Goal: Task Accomplishment & Management: Manage account settings

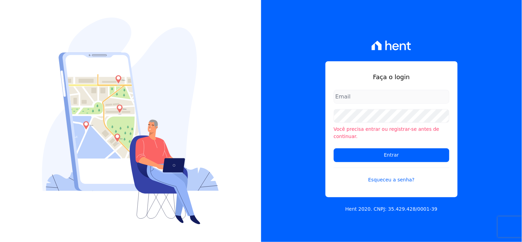
click at [342, 101] on input "email" at bounding box center [392, 97] width 116 height 14
type input "[EMAIL_ADDRESS][DOMAIN_NAME]"
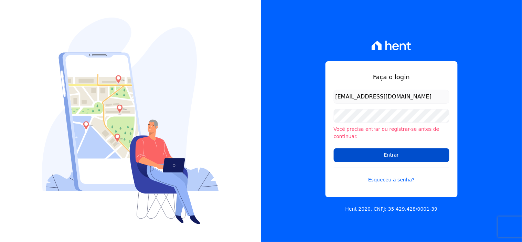
click at [381, 150] on input "Entrar" at bounding box center [392, 155] width 116 height 14
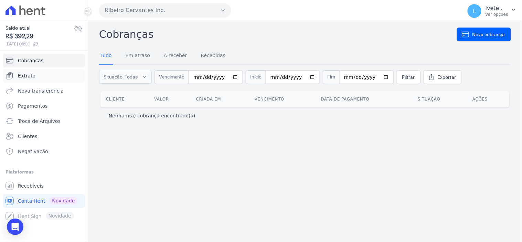
click at [25, 70] on link "Extrato" at bounding box center [44, 76] width 82 height 14
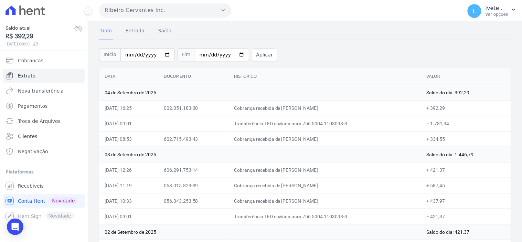
scroll to position [38, 0]
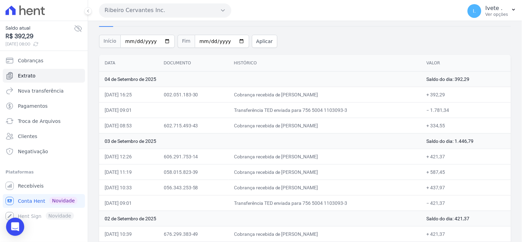
click at [12, 225] on icon "Open Intercom Messenger" at bounding box center [15, 226] width 8 height 9
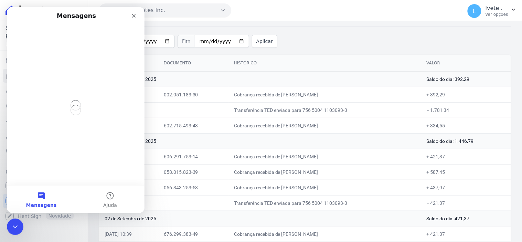
scroll to position [0, 0]
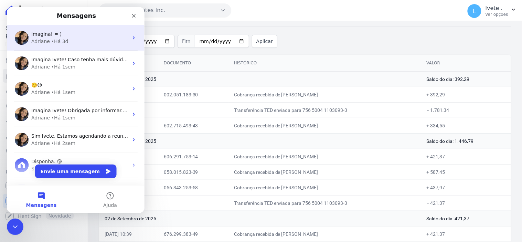
click at [44, 37] on div "Imagina! = )" at bounding box center [79, 33] width 97 height 7
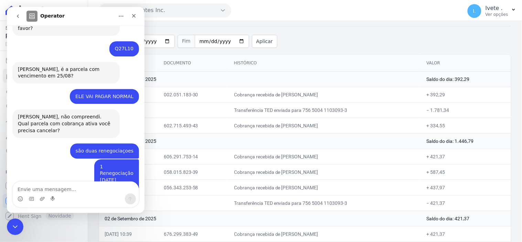
scroll to position [3585, 0]
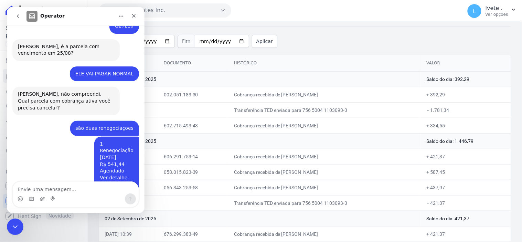
click at [23, 184] on textarea "Envie uma mensagem..." at bounding box center [75, 187] width 126 height 12
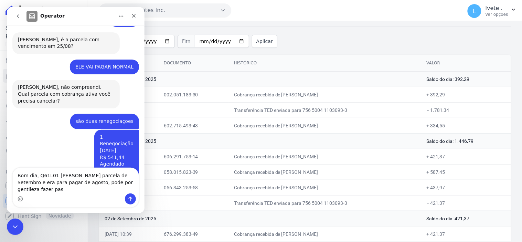
scroll to position [3599, 0]
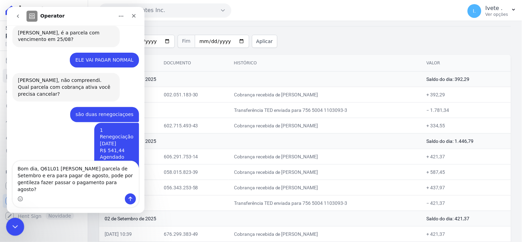
type textarea "Bom dia, Q61L01 [PERSON_NAME] parcela de Setembro e era para pagar de agosto, p…"
click at [14, 227] on icon "Encerramento do Messenger da Intercom" at bounding box center [14, 225] width 8 height 8
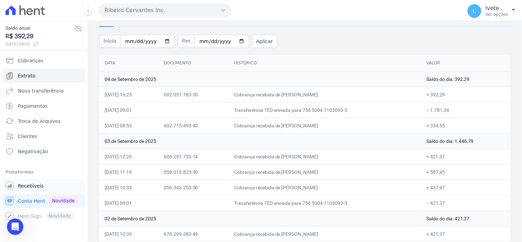
click at [28, 184] on span "Recebíveis" at bounding box center [31, 185] width 26 height 7
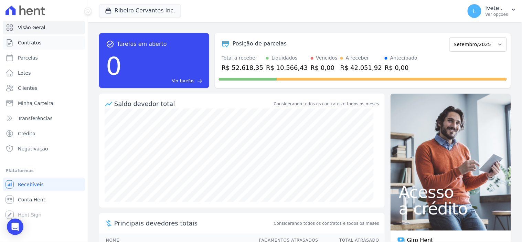
click at [30, 43] on span "Contratos" at bounding box center [29, 42] width 23 height 7
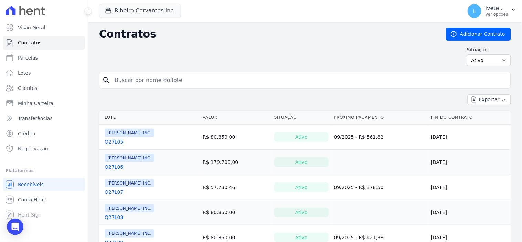
click at [125, 83] on input "search" at bounding box center [308, 80] width 397 height 14
type input "q61l01"
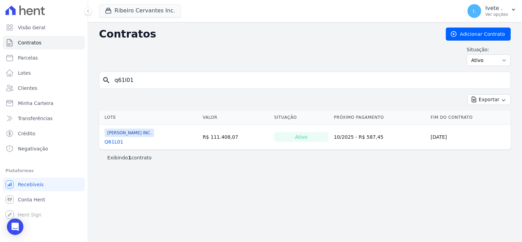
click at [111, 140] on link "Q61L01" at bounding box center [114, 141] width 19 height 7
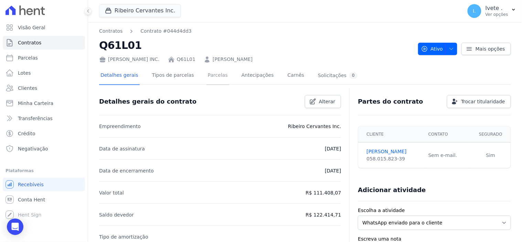
click at [206, 76] on link "Parcelas" at bounding box center [217, 76] width 23 height 18
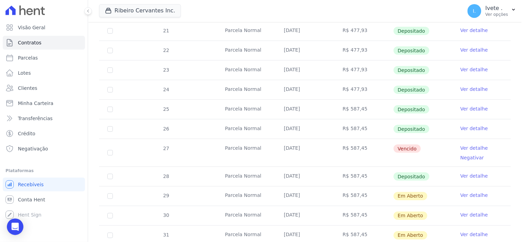
scroll to position [191, 0]
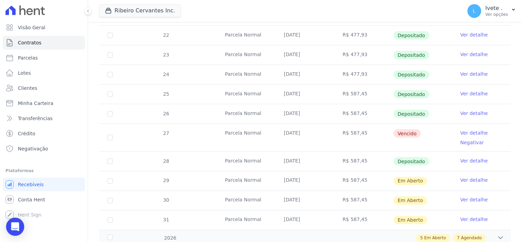
click at [16, 227] on icon "Open Intercom Messenger" at bounding box center [15, 226] width 8 height 9
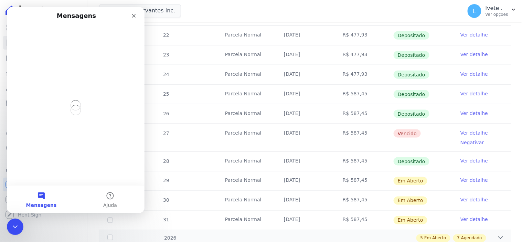
scroll to position [0, 0]
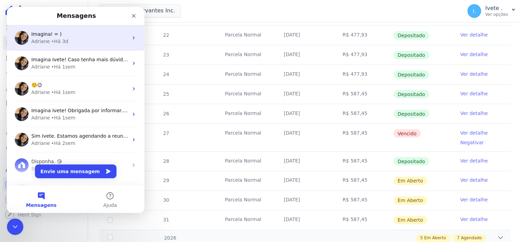
click at [50, 28] on div "Imagina! = ) Adriane • Há 3d" at bounding box center [76, 37] width 138 height 25
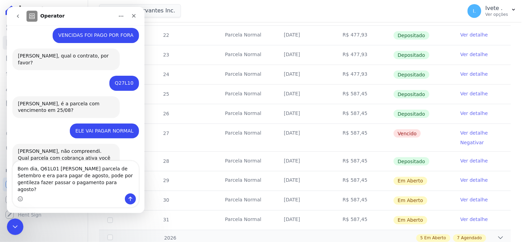
scroll to position [3599, 0]
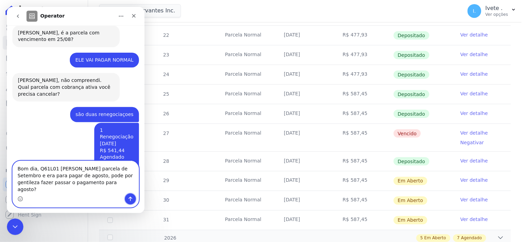
click at [132, 203] on button "Enviar uma mensagem" at bounding box center [130, 198] width 11 height 11
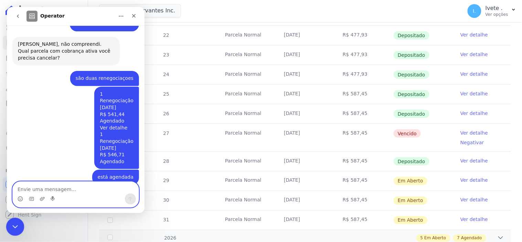
scroll to position [3634, 0]
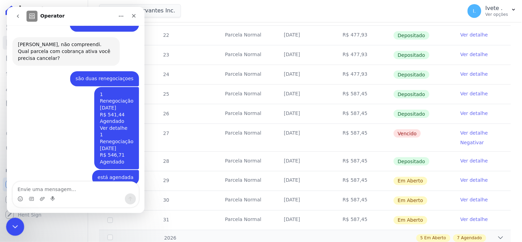
click at [10, 227] on icon "Encerramento do Messenger da Intercom" at bounding box center [14, 225] width 8 height 8
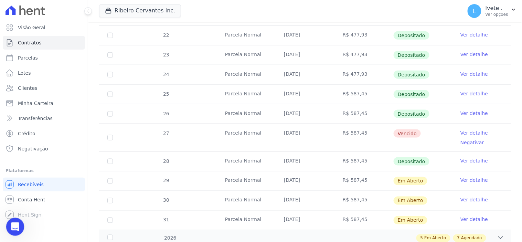
click at [9, 227] on icon "Abertura do Messenger da Intercom" at bounding box center [14, 225] width 11 height 11
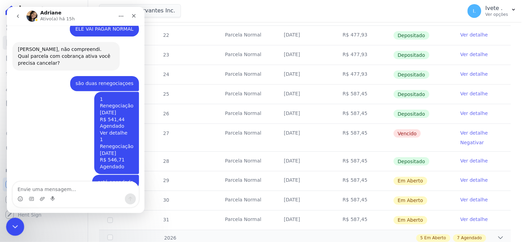
scroll to position [3635, 0]
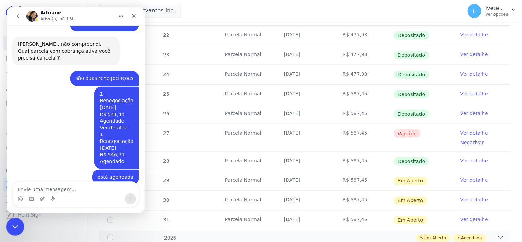
click at [13, 224] on icon "Encerramento do Messenger da Intercom" at bounding box center [14, 225] width 8 height 8
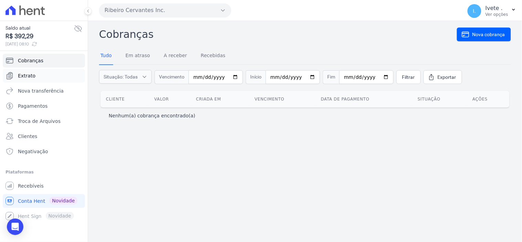
click at [21, 74] on span "Extrato" at bounding box center [27, 75] width 18 height 7
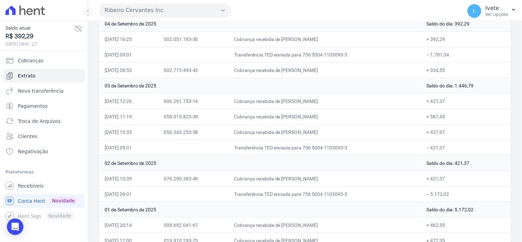
scroll to position [115, 0]
